Goal: Transaction & Acquisition: Purchase product/service

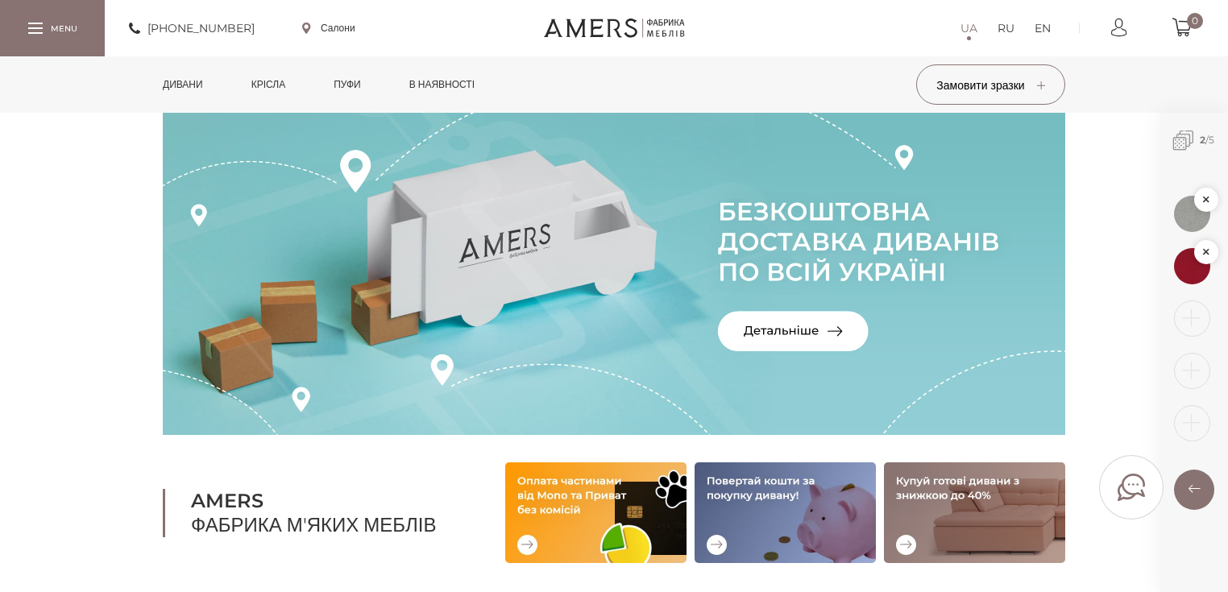
click at [199, 81] on link "Дивани" at bounding box center [183, 84] width 64 height 56
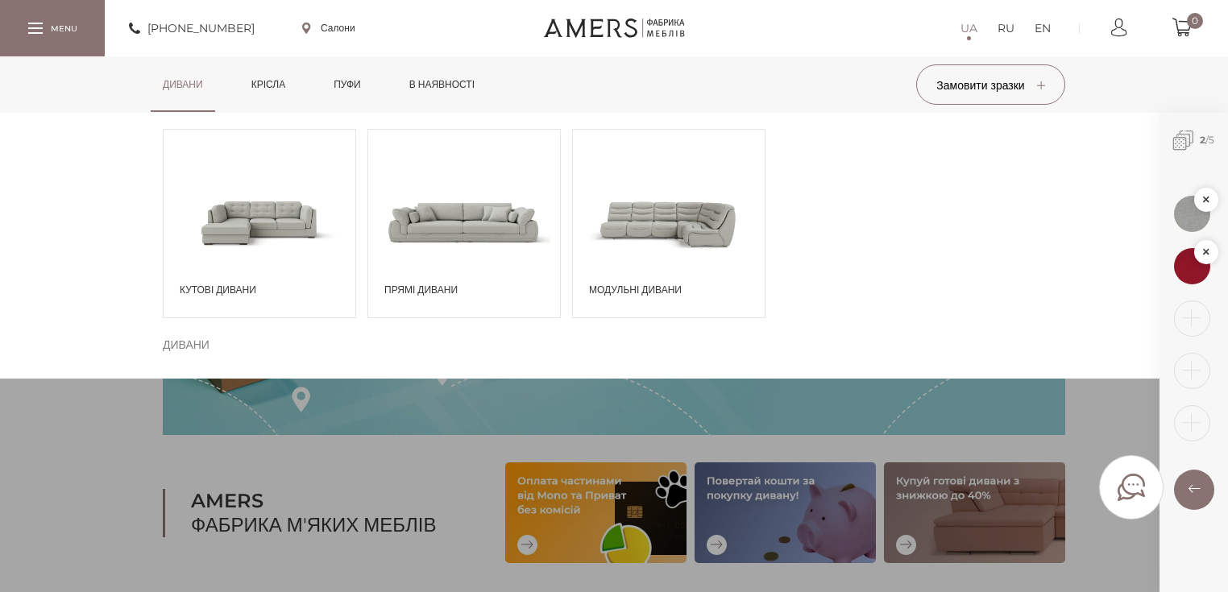
click at [651, 258] on span at bounding box center [669, 222] width 192 height 112
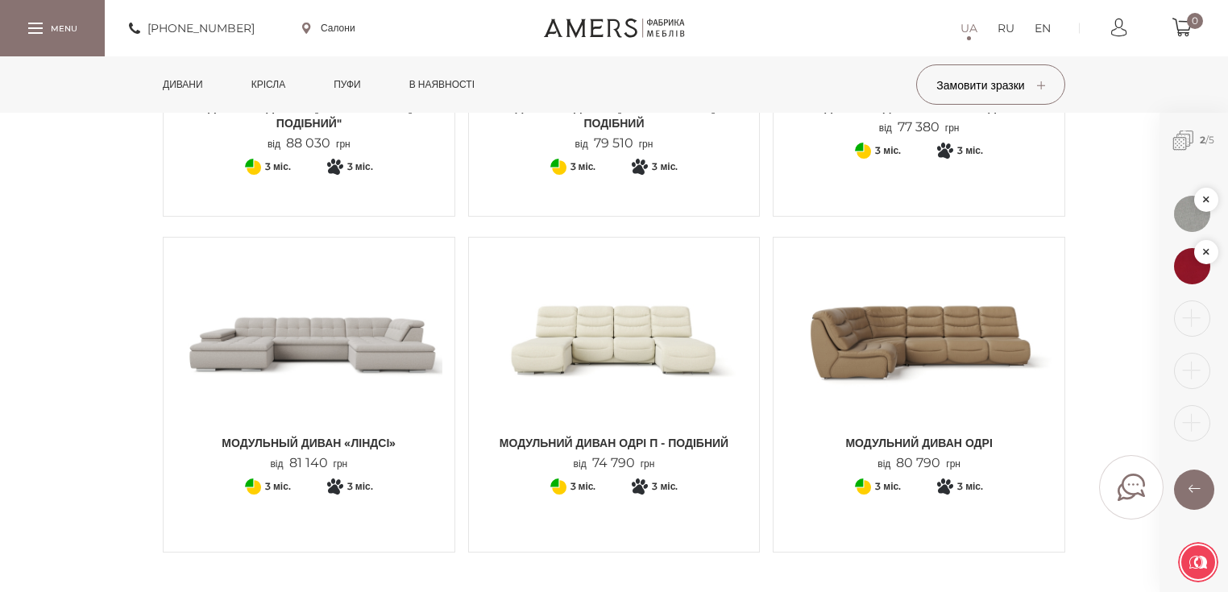
scroll to position [1031, 0]
click at [338, 355] on img at bounding box center [309, 337] width 267 height 177
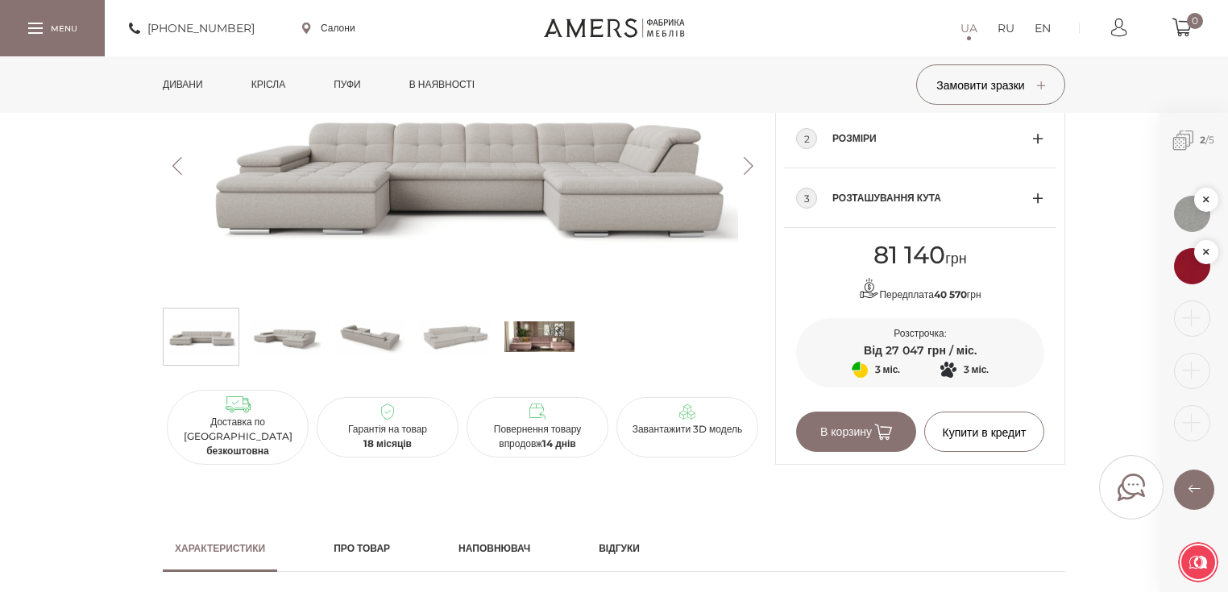
scroll to position [1285, 0]
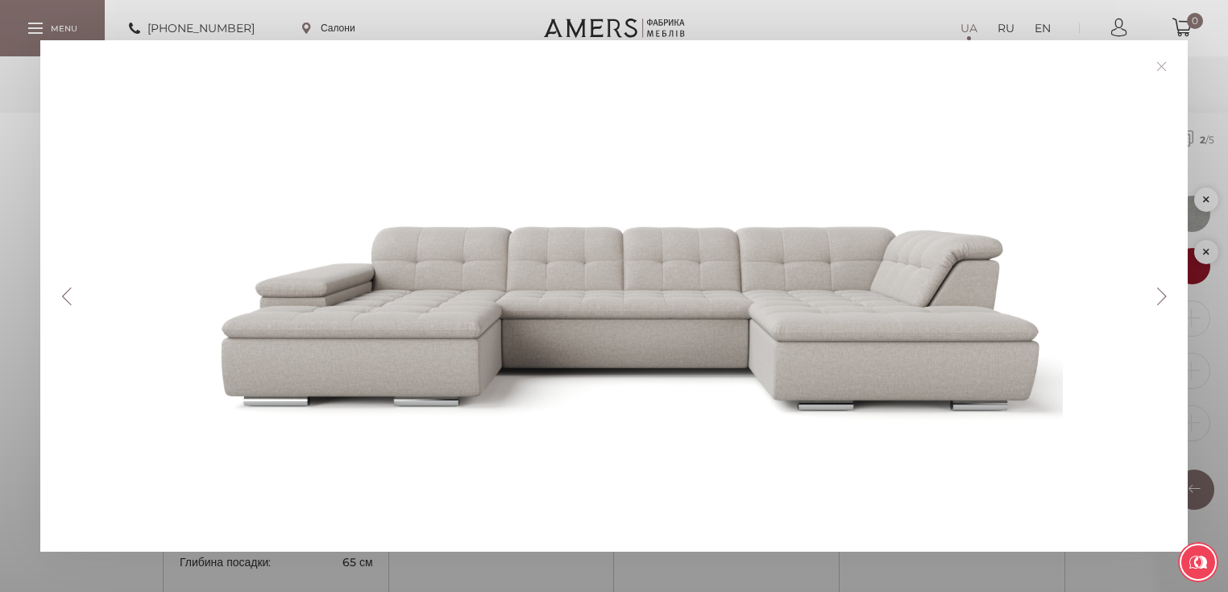
scroll to position [1221, 0]
click at [1164, 64] on link at bounding box center [1161, 66] width 25 height 25
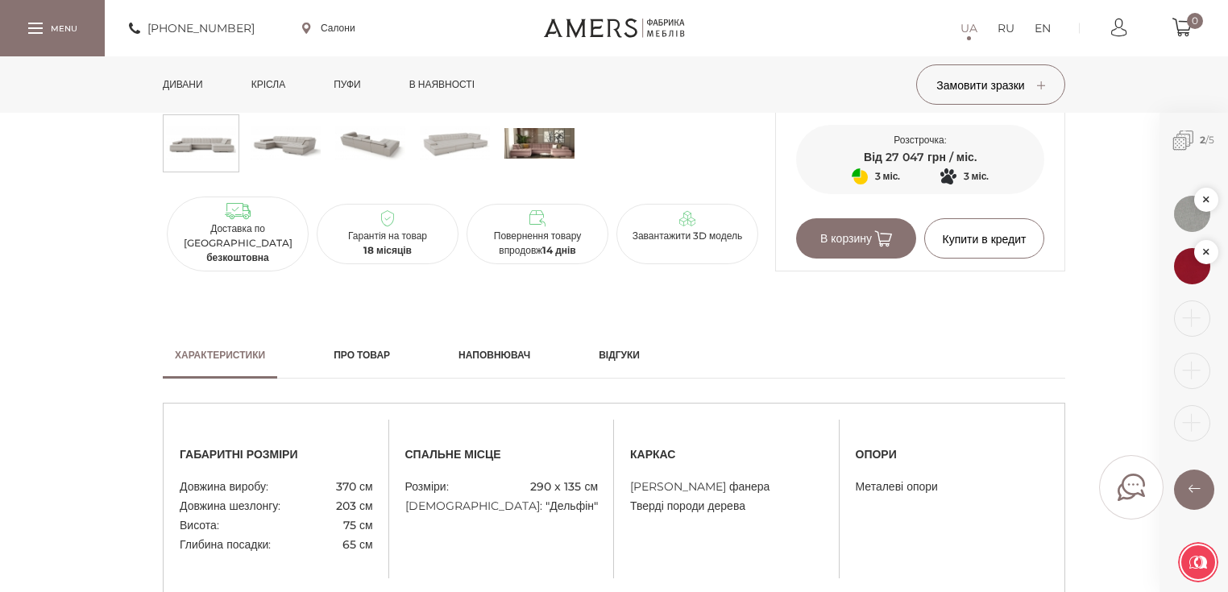
click at [500, 351] on h2 "Наповнювач" at bounding box center [495, 355] width 72 height 15
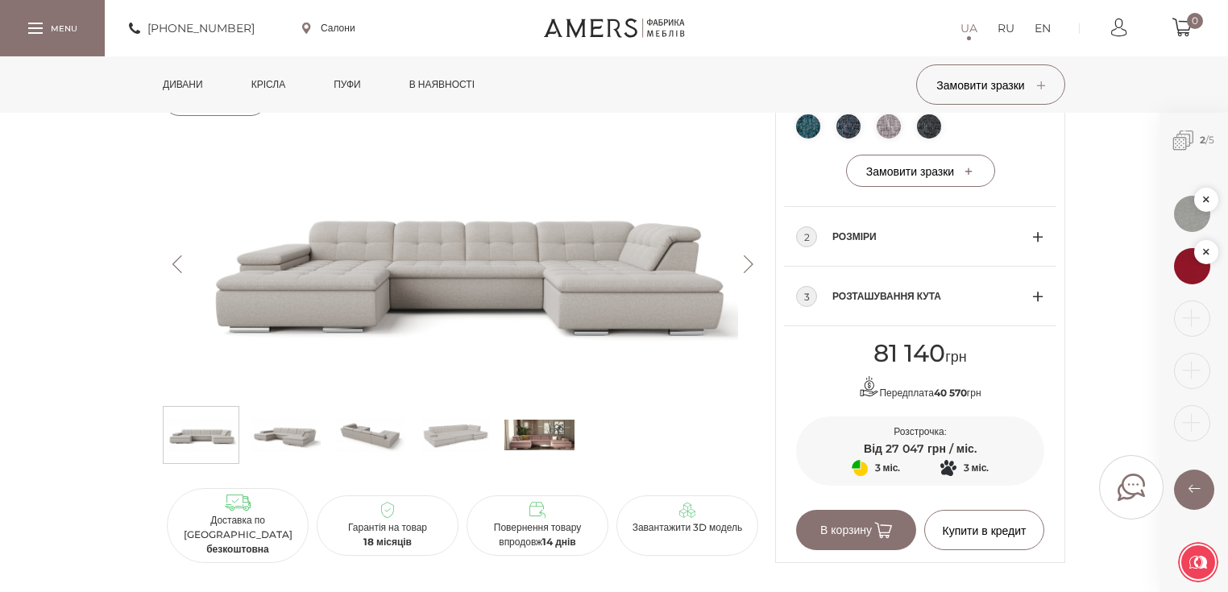
scroll to position [899, 0]
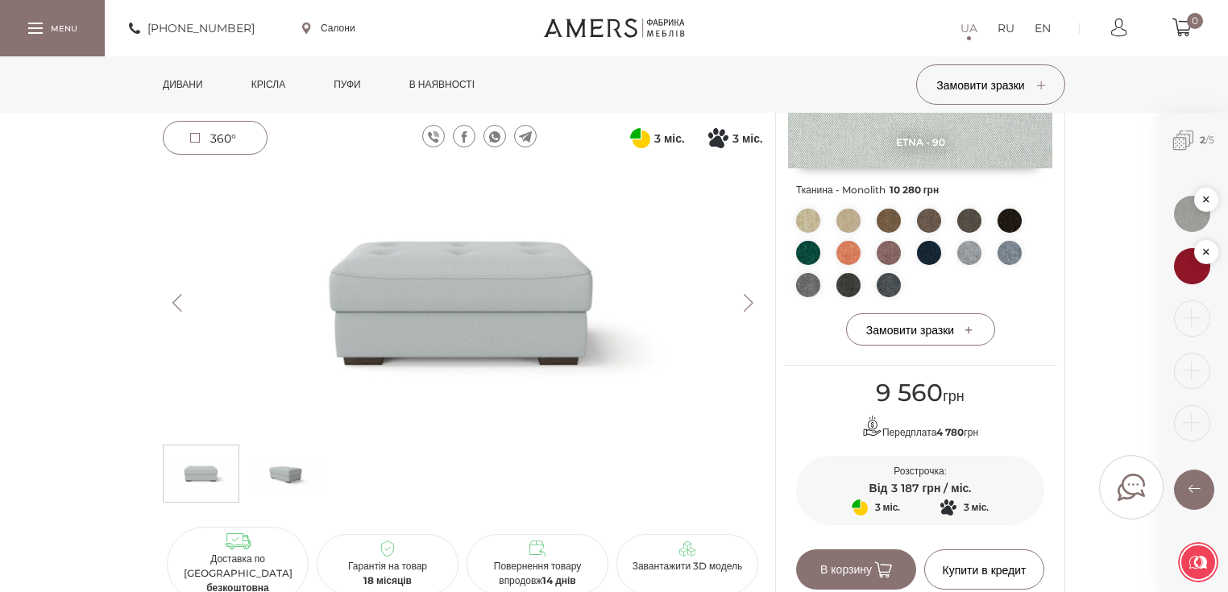
scroll to position [258, 0]
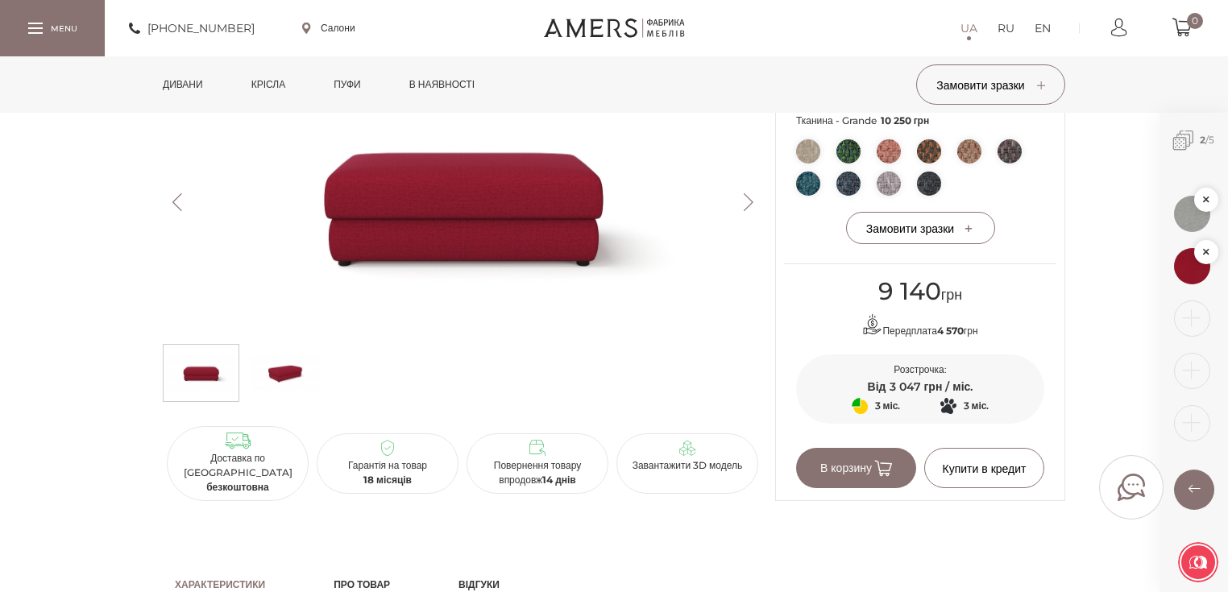
scroll to position [645, 0]
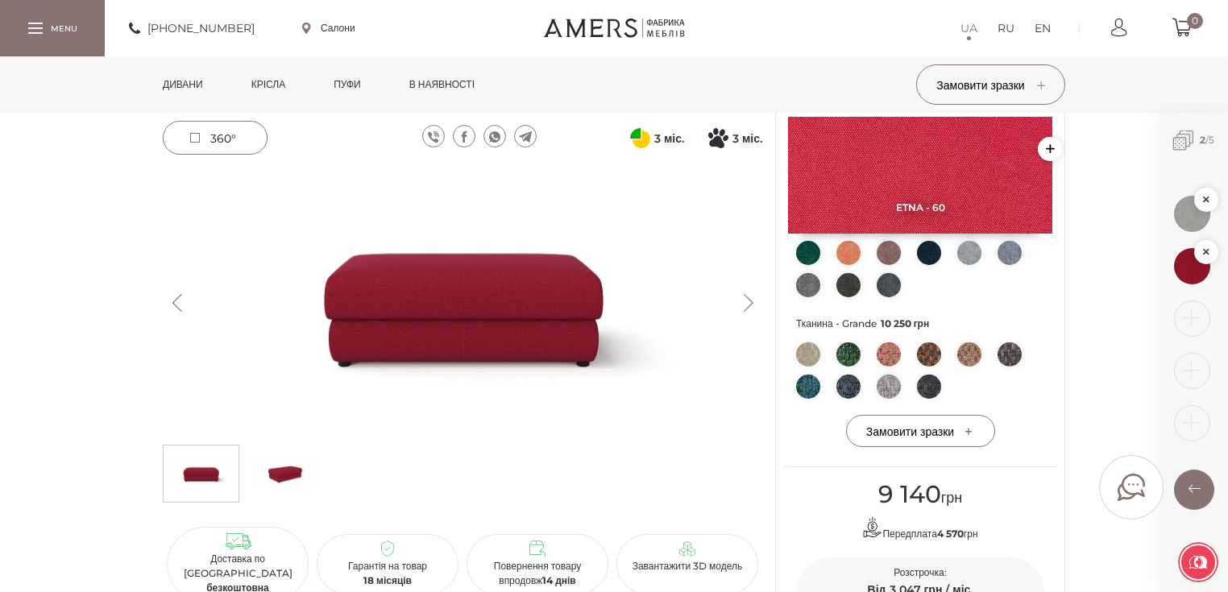
click at [439, 322] on img at bounding box center [463, 303] width 600 height 268
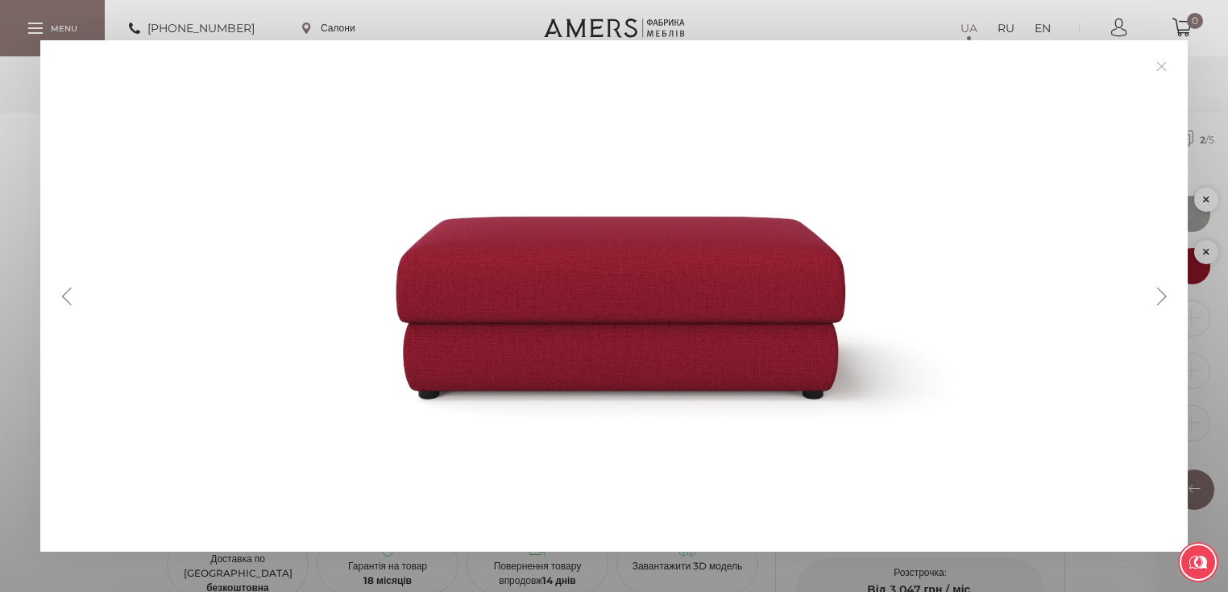
click at [1166, 65] on link at bounding box center [1161, 66] width 25 height 25
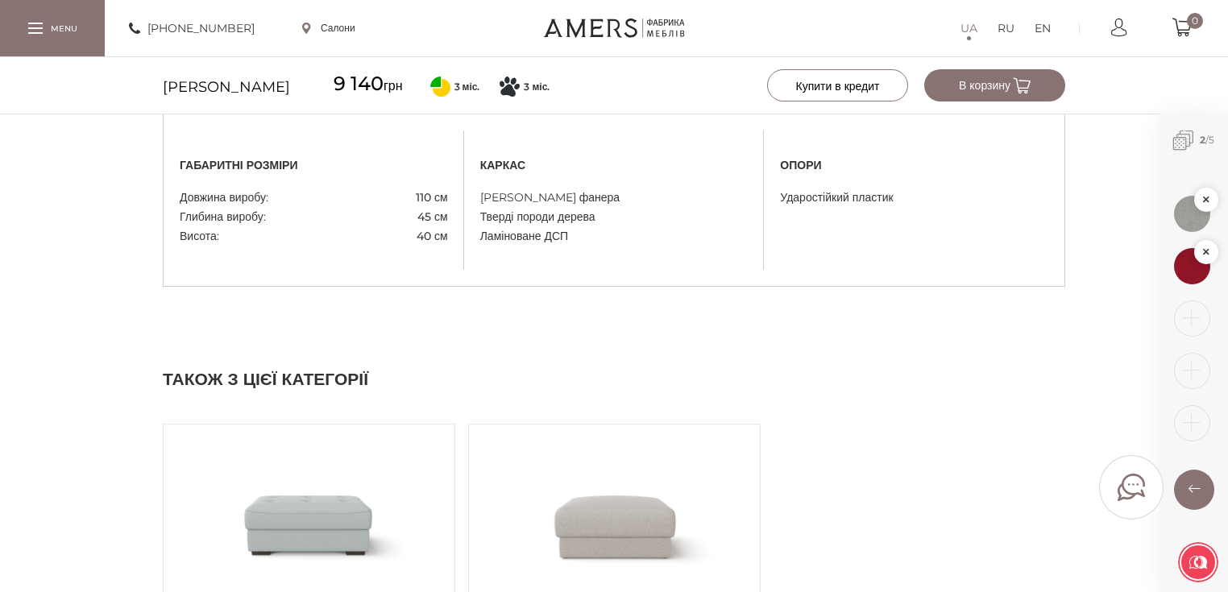
scroll to position [1225, 0]
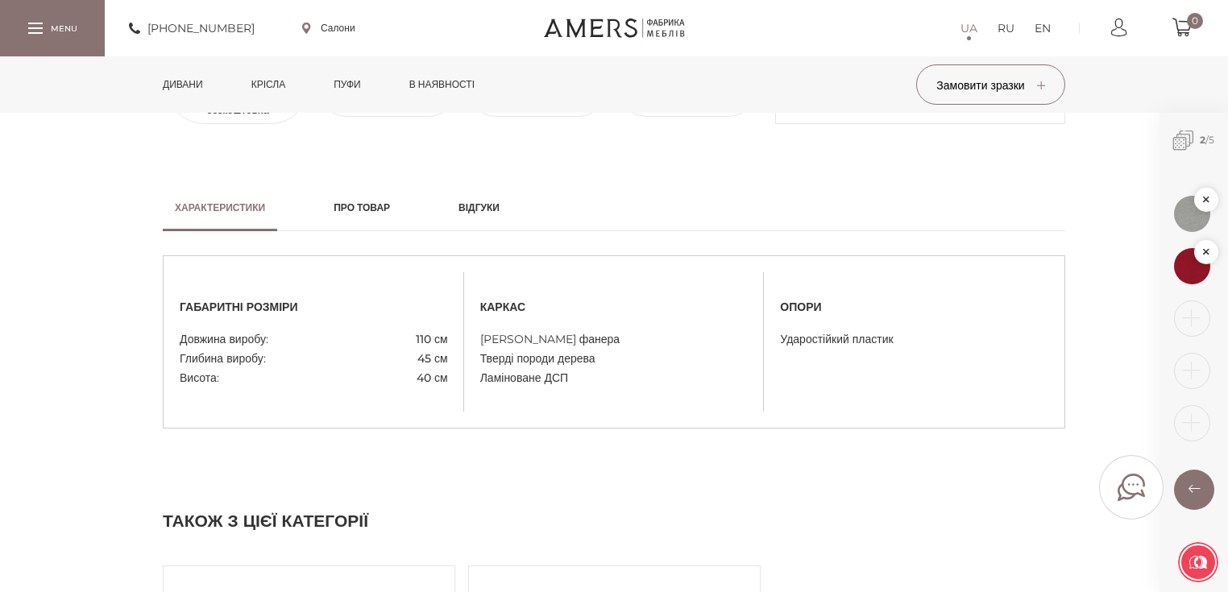
click at [386, 205] on h2 "Про товар" at bounding box center [362, 208] width 56 height 15
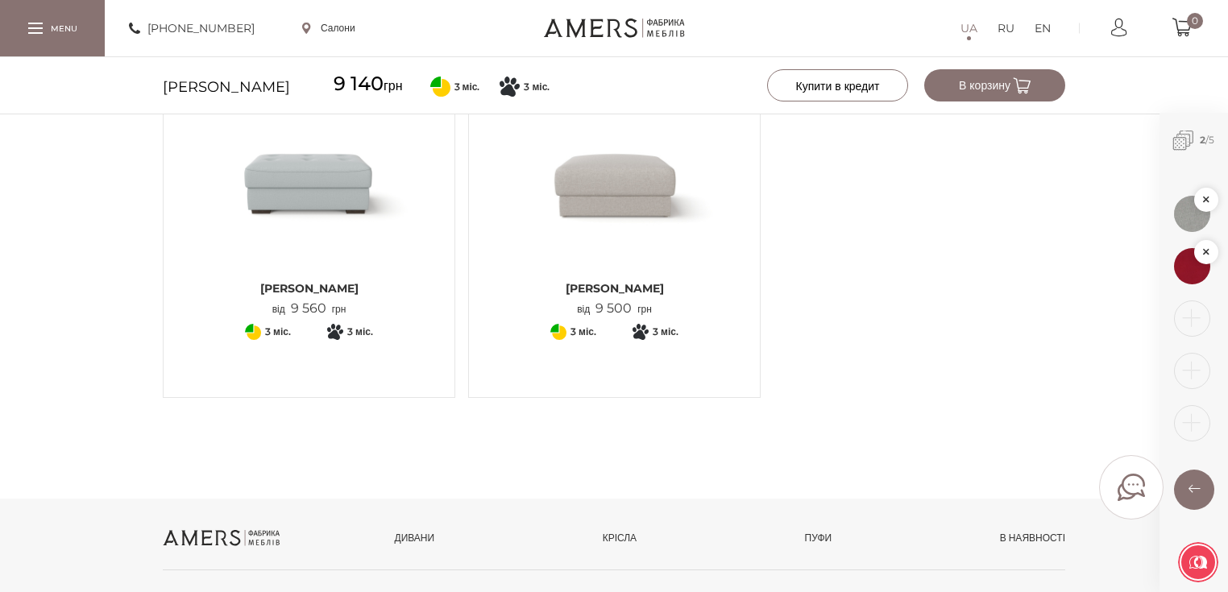
scroll to position [1547, 0]
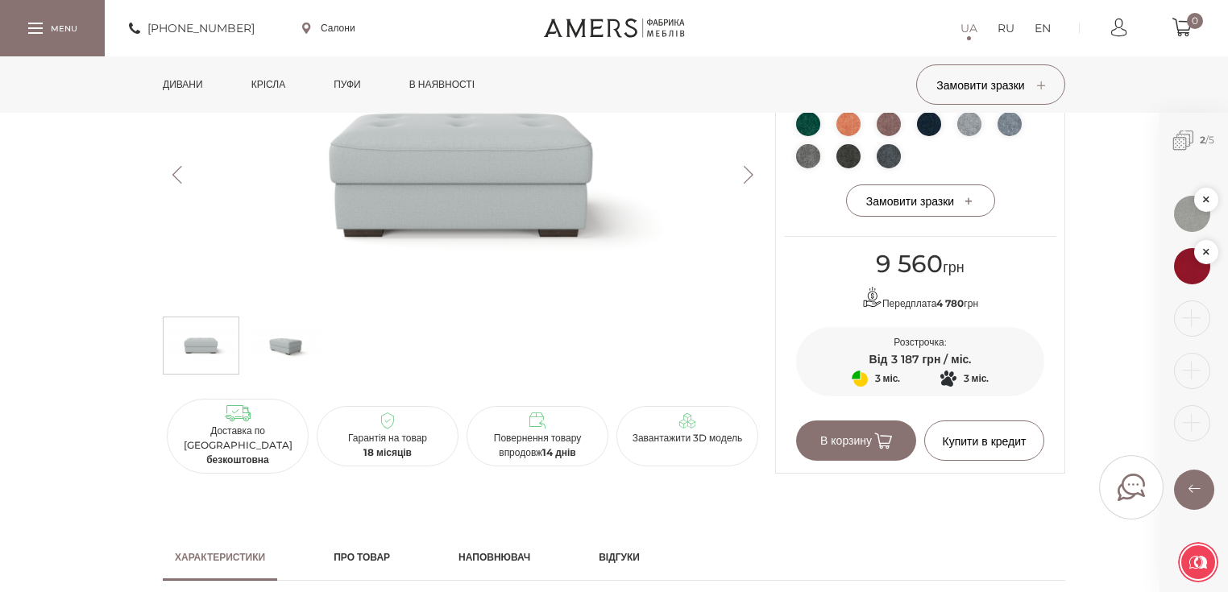
scroll to position [1031, 0]
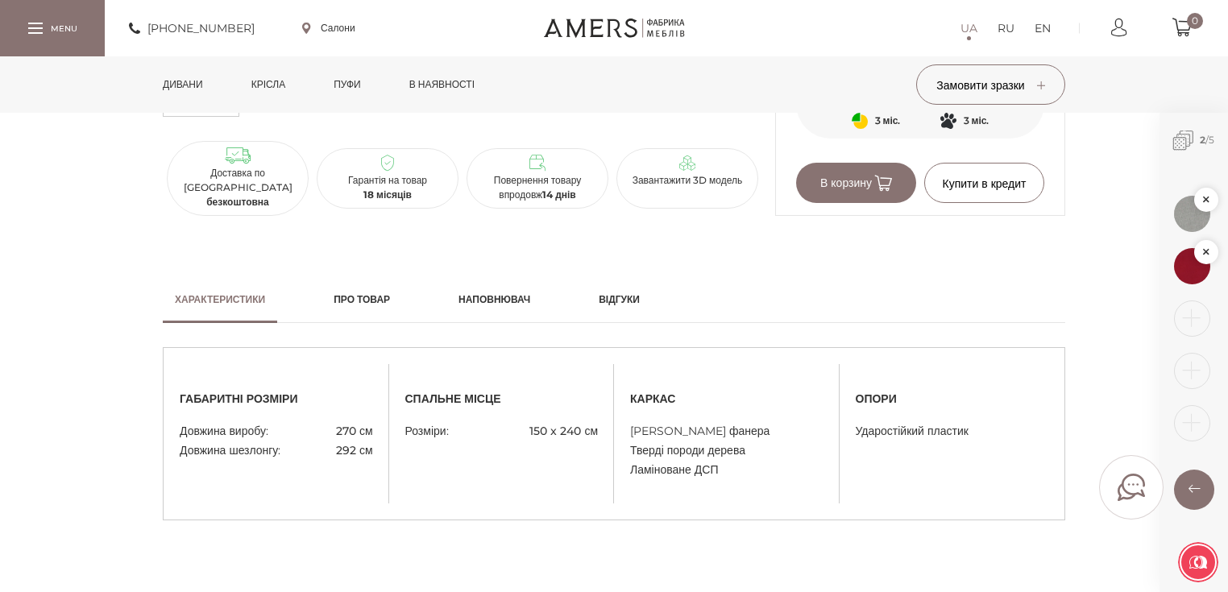
click at [390, 305] on h2 "Про товар" at bounding box center [362, 300] width 56 height 15
click at [396, 288] on link "Про товар" at bounding box center [362, 299] width 81 height 47
click at [377, 301] on h2 "Про товар" at bounding box center [362, 300] width 56 height 15
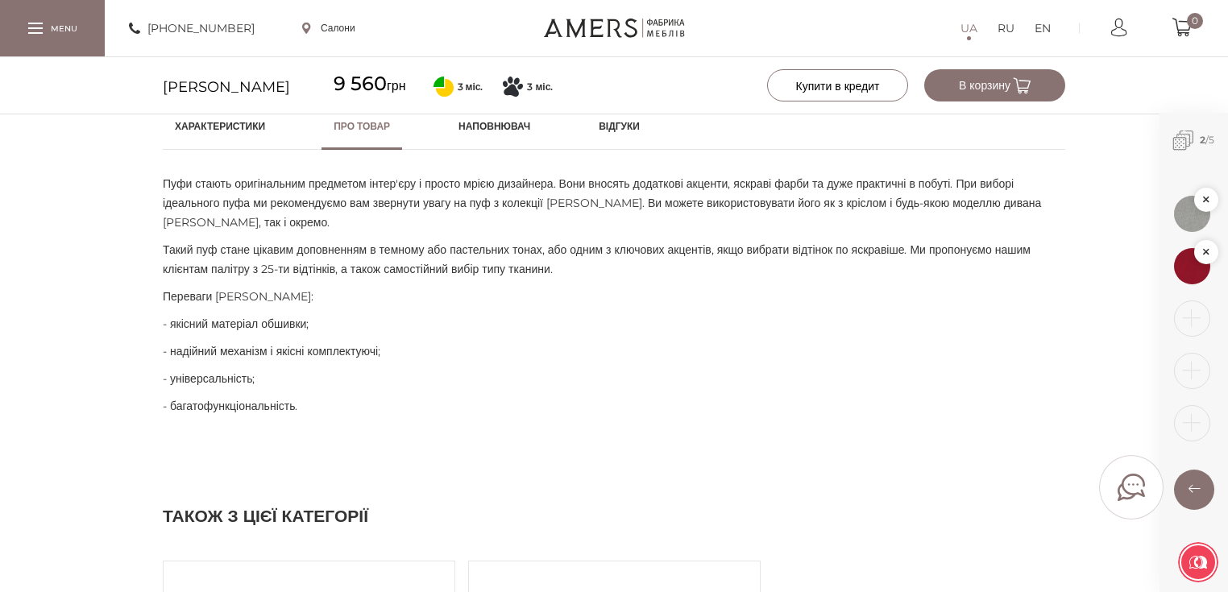
scroll to position [1208, 0]
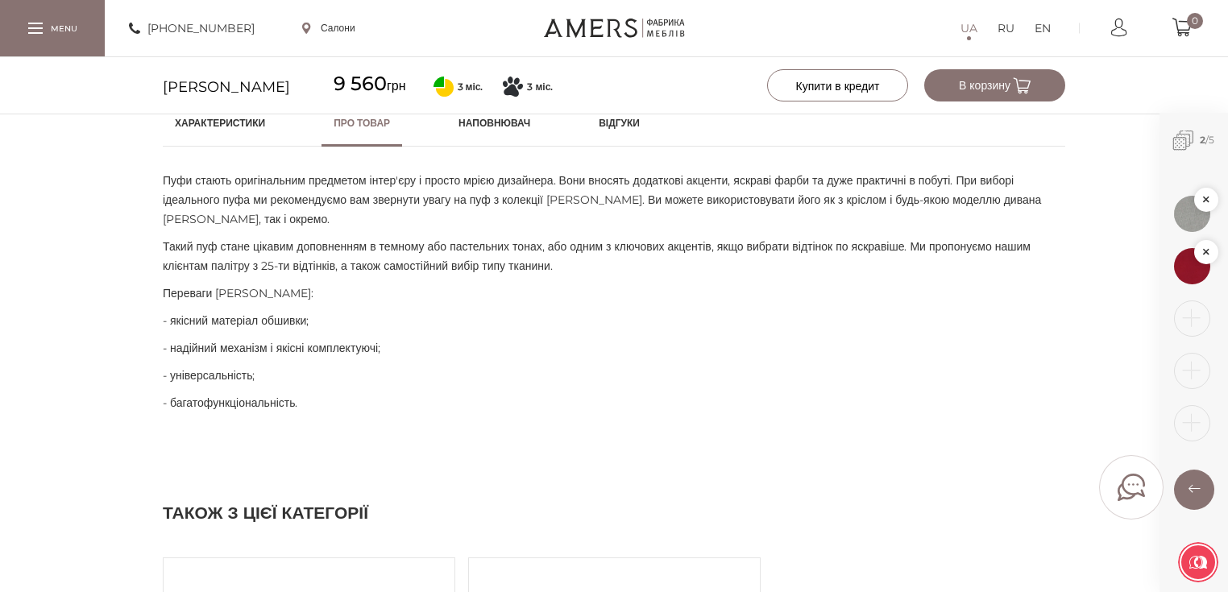
click at [224, 118] on h2 "Характеристики" at bounding box center [220, 123] width 90 height 15
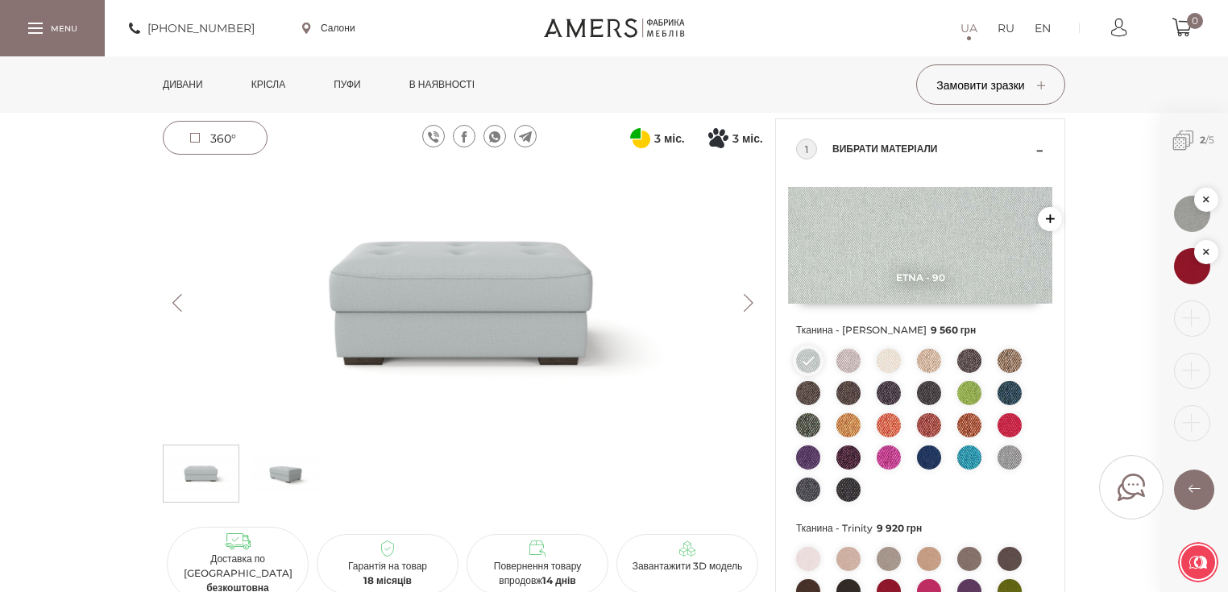
scroll to position [0, 0]
